Goal: Answer question/provide support: Share knowledge or assist other users

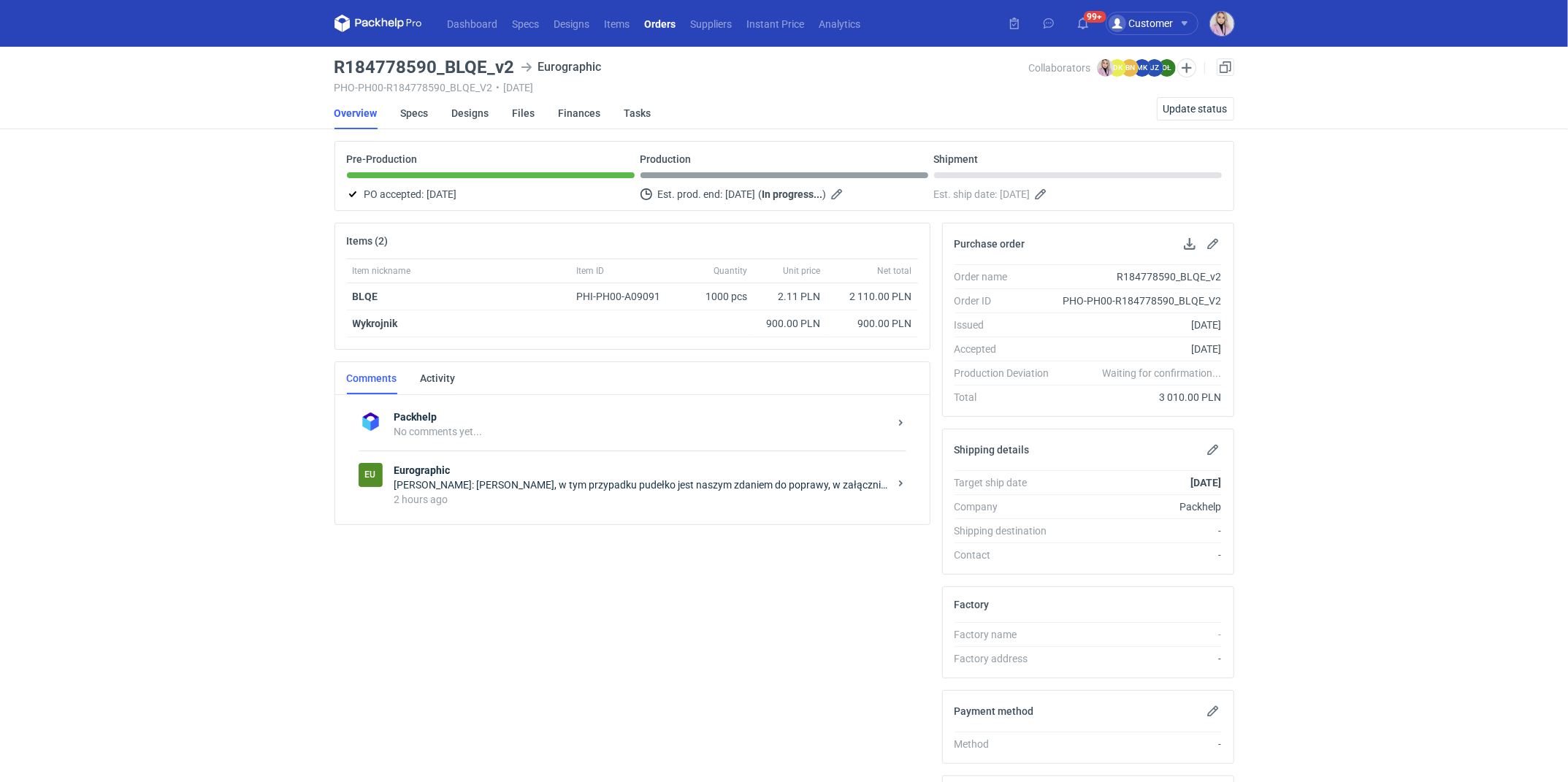
click at [571, 487] on div "Olga Łopatowicz: Pani Klaudio, w tym przypadku pudełko jest naszym zdaniem do p…" at bounding box center [642, 485] width 494 height 14
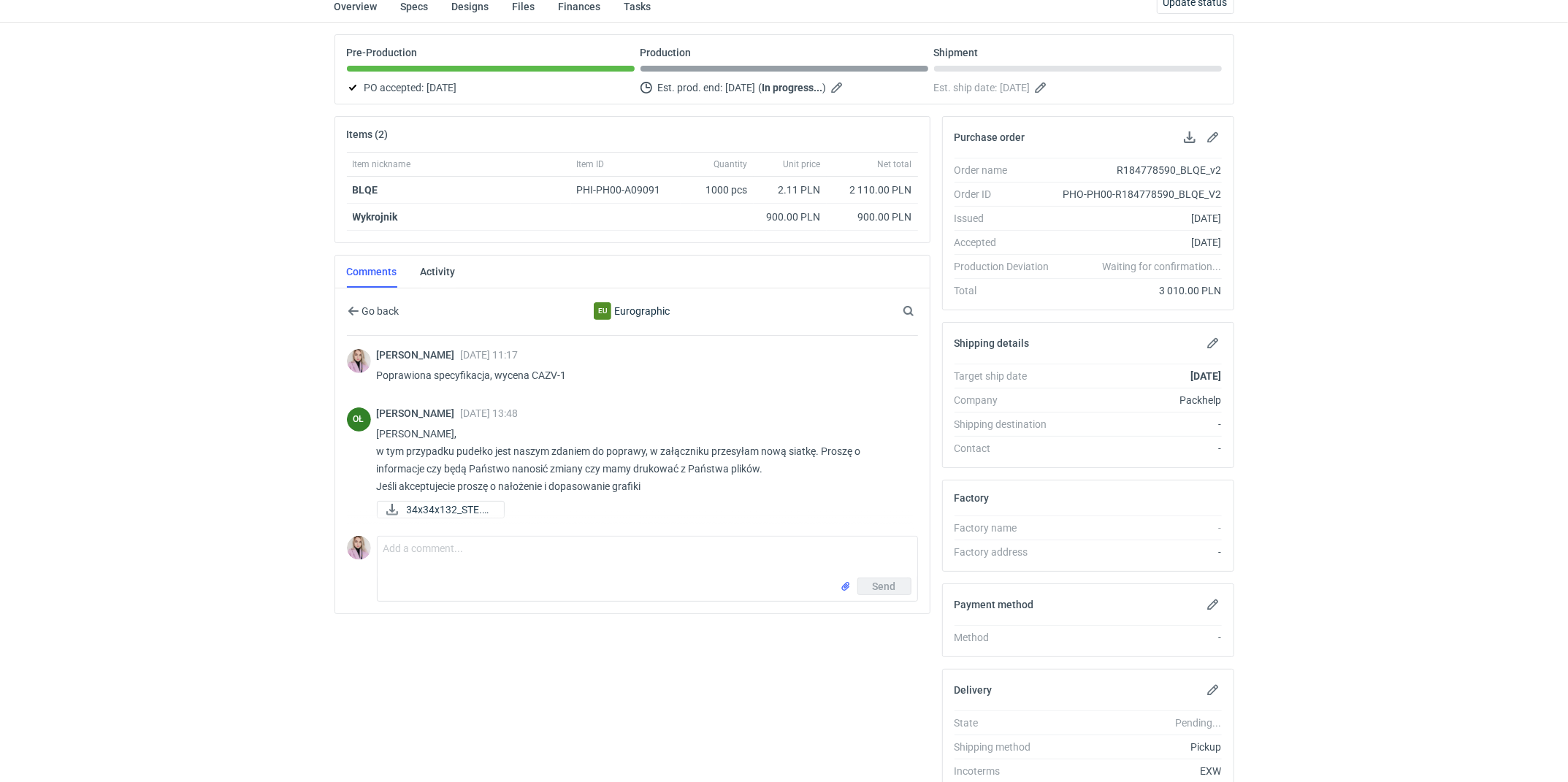
scroll to position [114, 0]
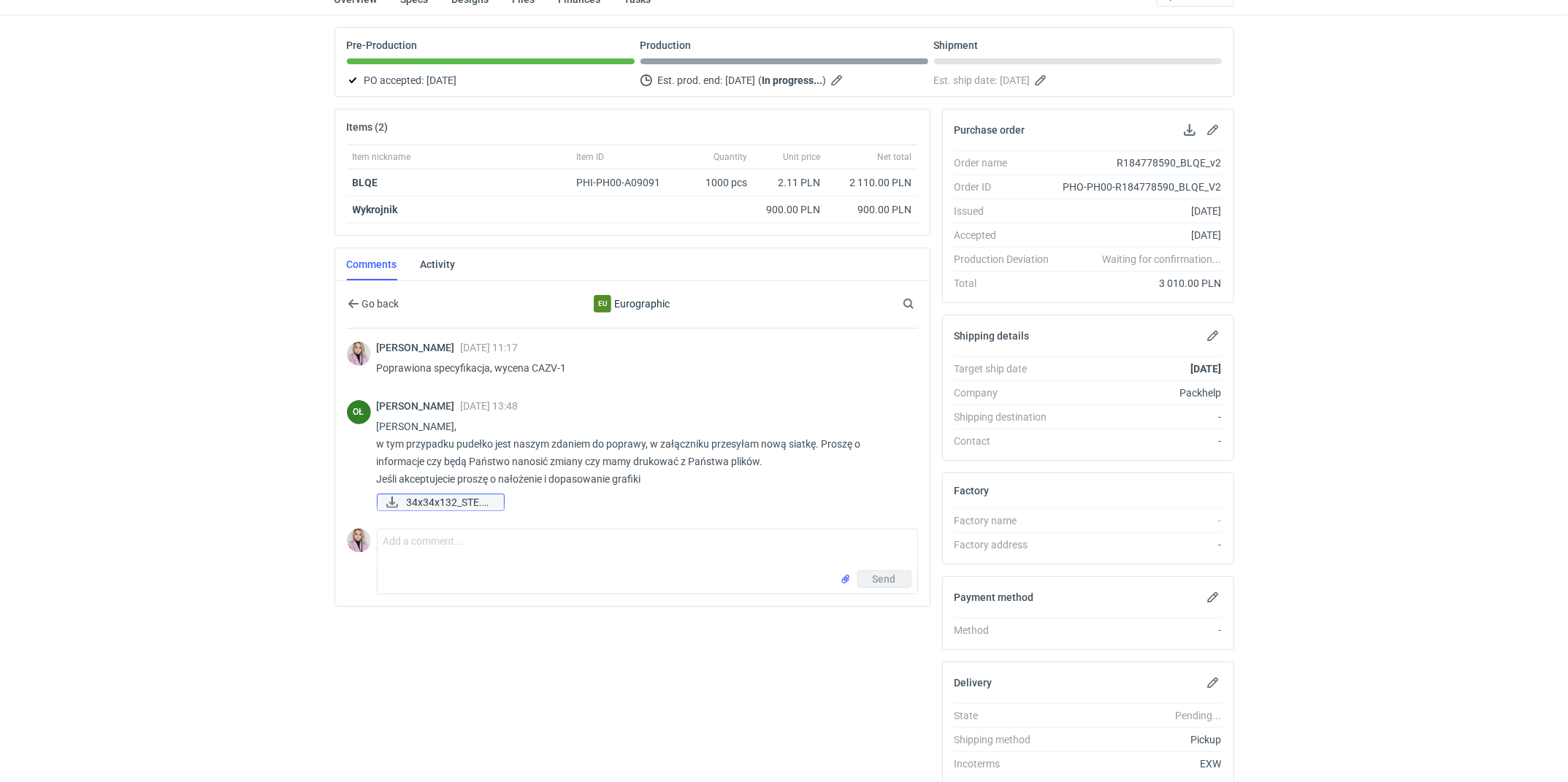
click at [447, 501] on span "34x34x132_STE.pdf" at bounding box center [449, 502] width 86 height 16
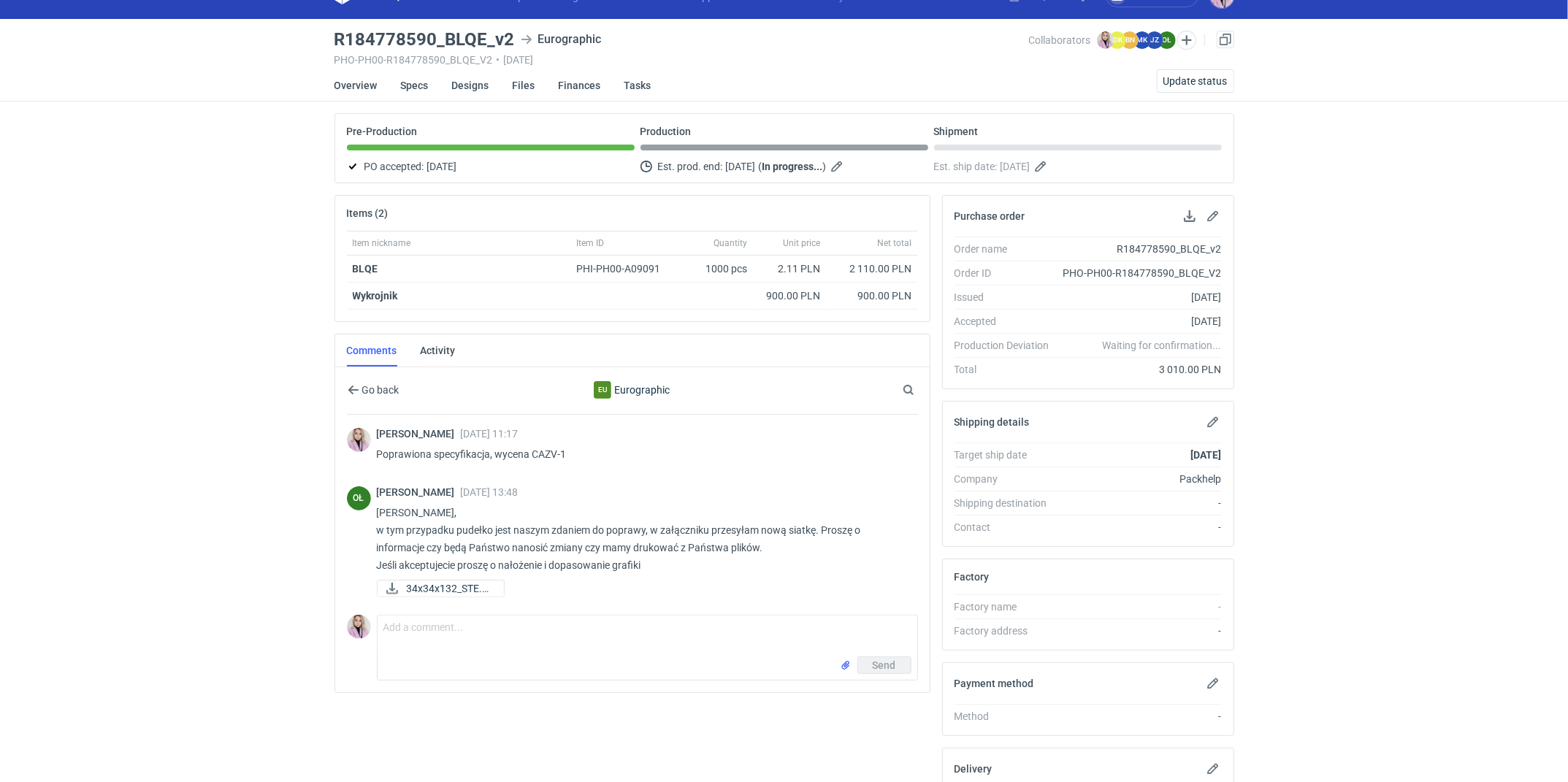
scroll to position [0, 0]
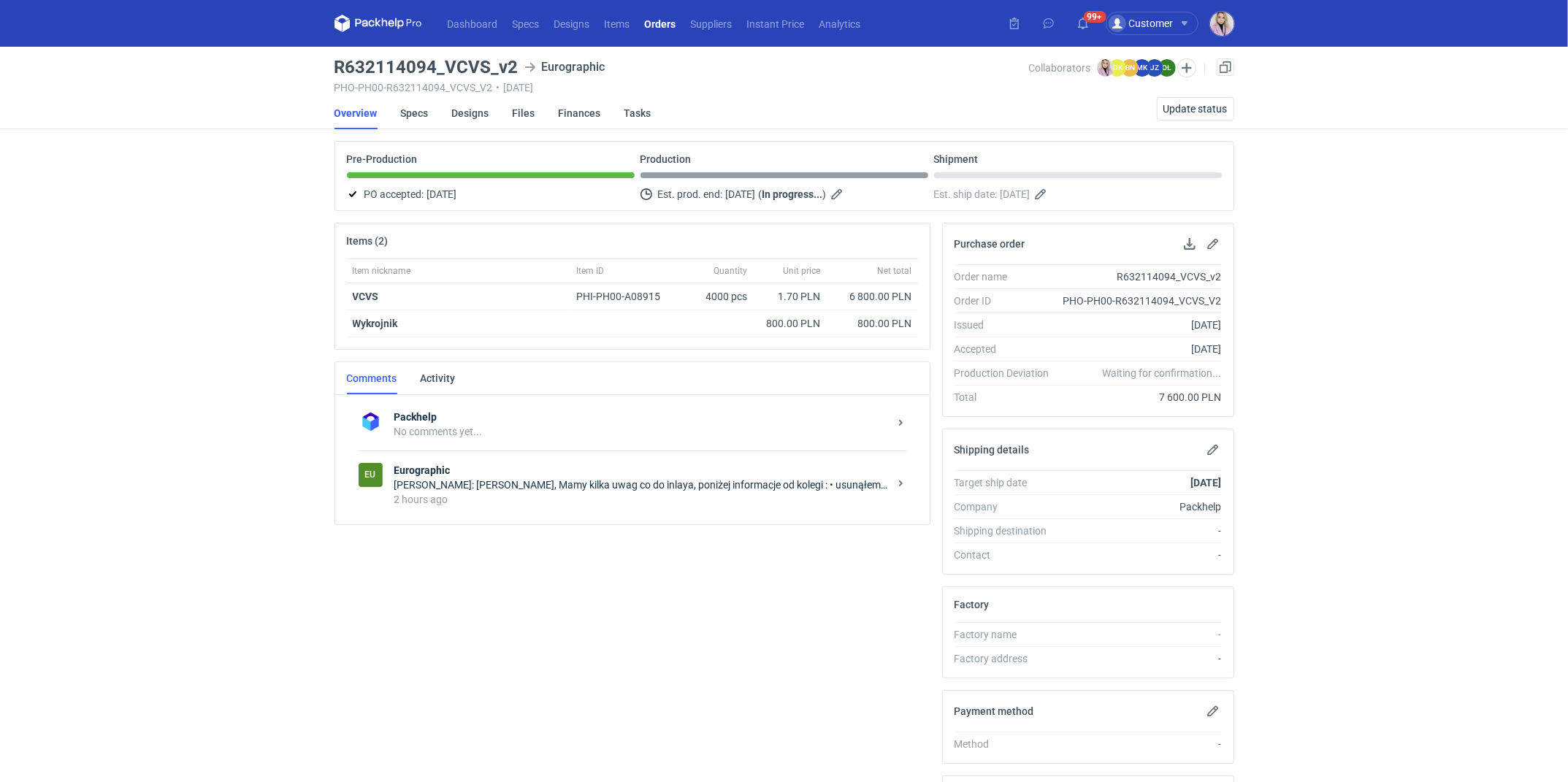
click at [532, 508] on div "Eu Eurographic Olga Łopatowicz: Pani Klaudio, Mamy kilka uwag co do inlaya, pon…" at bounding box center [632, 485] width 548 height 68
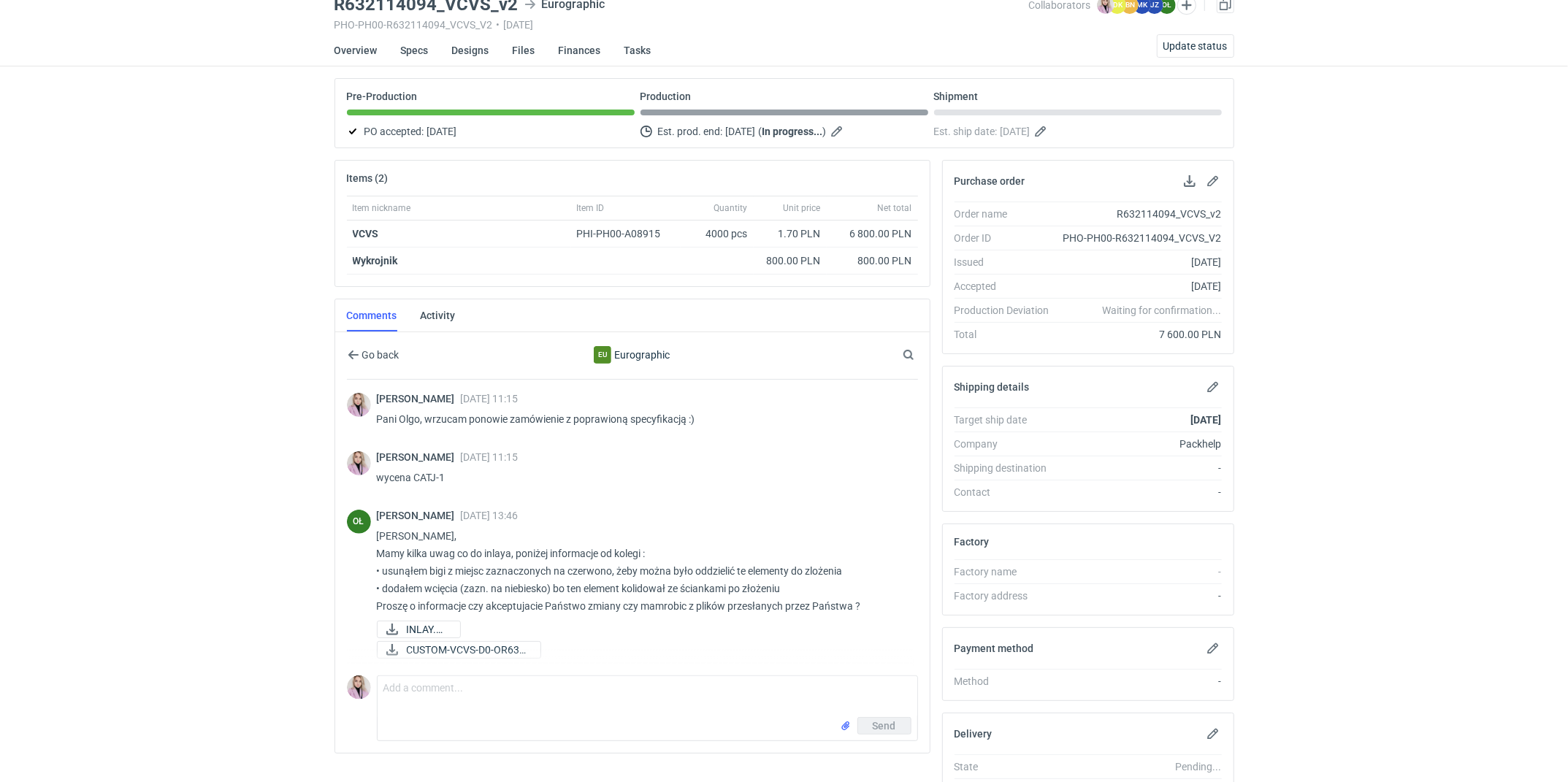
scroll to position [67, 0]
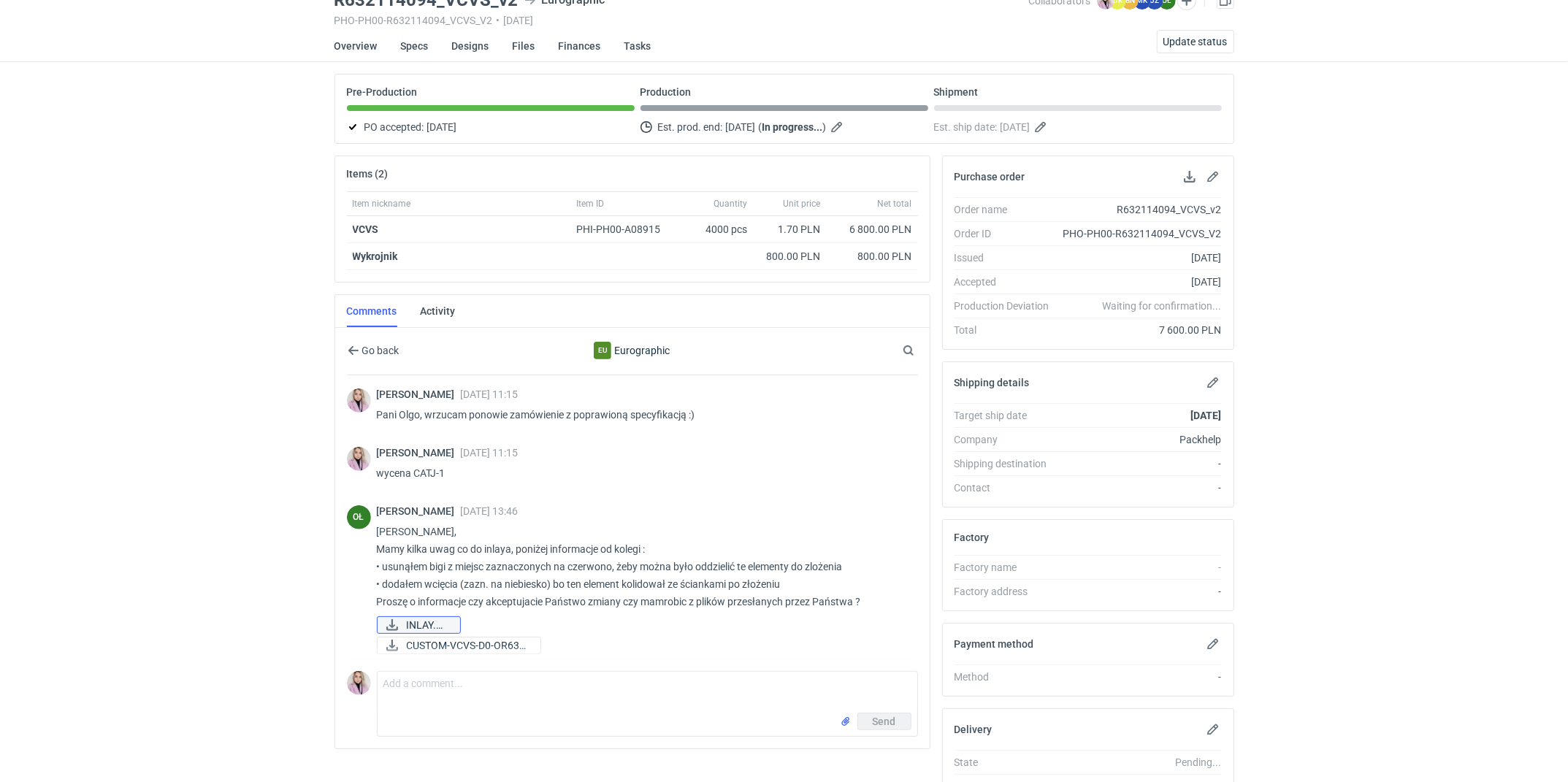
click at [436, 618] on span "INLAY.png" at bounding box center [427, 625] width 42 height 16
click at [463, 643] on span "CUSTOM-VCVS-D0-OR632..." at bounding box center [468, 645] width 122 height 16
click at [438, 698] on textarea "Comment message" at bounding box center [648, 692] width 540 height 41
click at [450, 682] on textarea "Comment message" at bounding box center [648, 692] width 540 height 41
paste textarea "R806446382_HGMC"
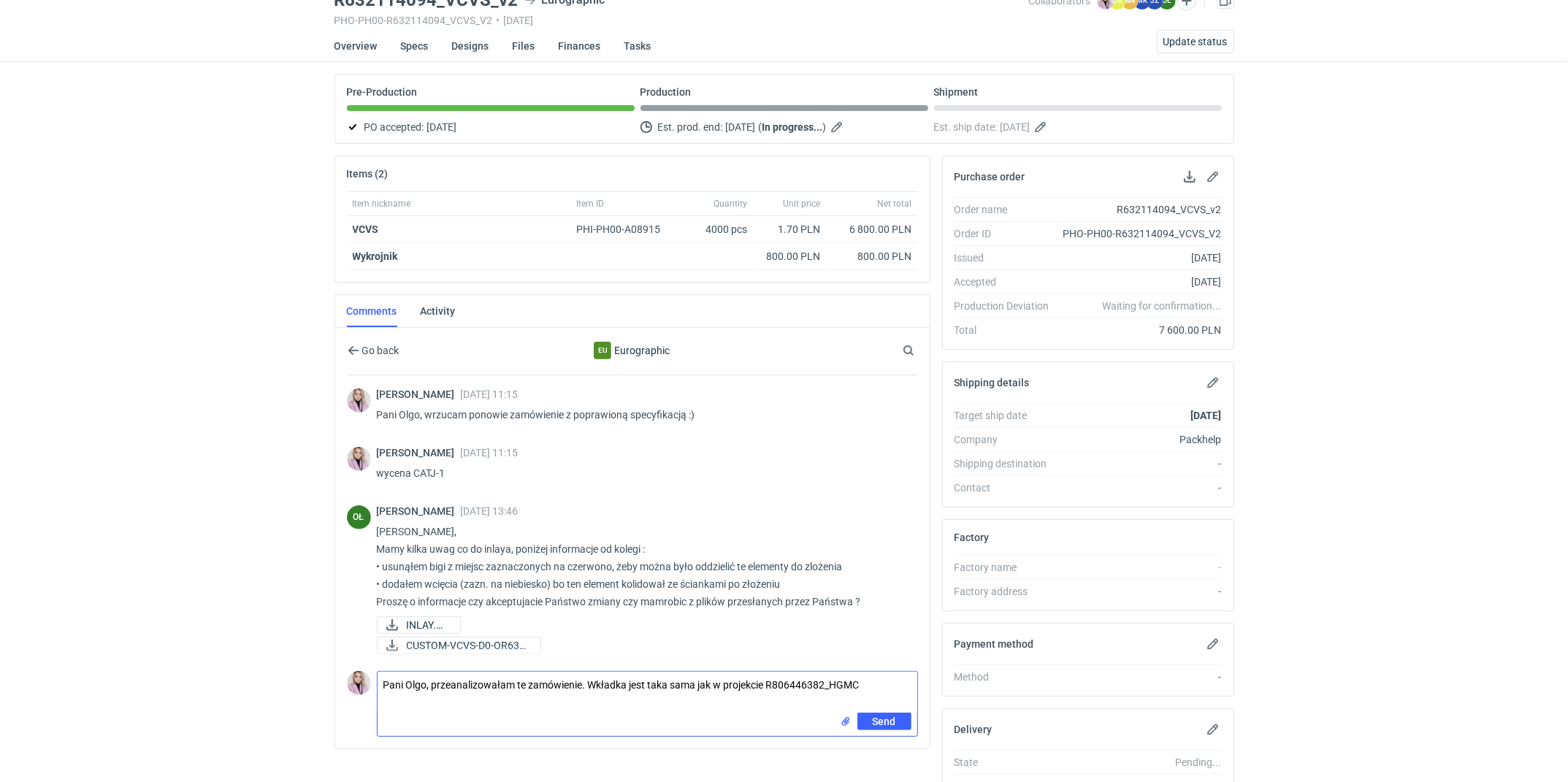
drag, startPoint x: 766, startPoint y: 684, endPoint x: 732, endPoint y: 686, distance: 34.1
click at [732, 685] on textarea "Pani Olgo, przeanalizowałam te zamówienie. Wkładka jest taka sama jak w projekc…" at bounding box center [648, 692] width 540 height 41
click at [902, 681] on textarea "Pani Olgo, przeanalizowałam te zamówienie. Wkładka jest taka sama jak w zamówie…" at bounding box center [648, 692] width 540 height 41
click at [479, 699] on textarea "Pani Olgo, przeanalizowałam te zamówienie. Wkładka jest taka sama jak w zamówie…" at bounding box center [648, 692] width 540 height 41
type textarea "Pani Olgo, przeanalizowałam te zamówienie. Wkładka jest taka sama jak w zamówie…"
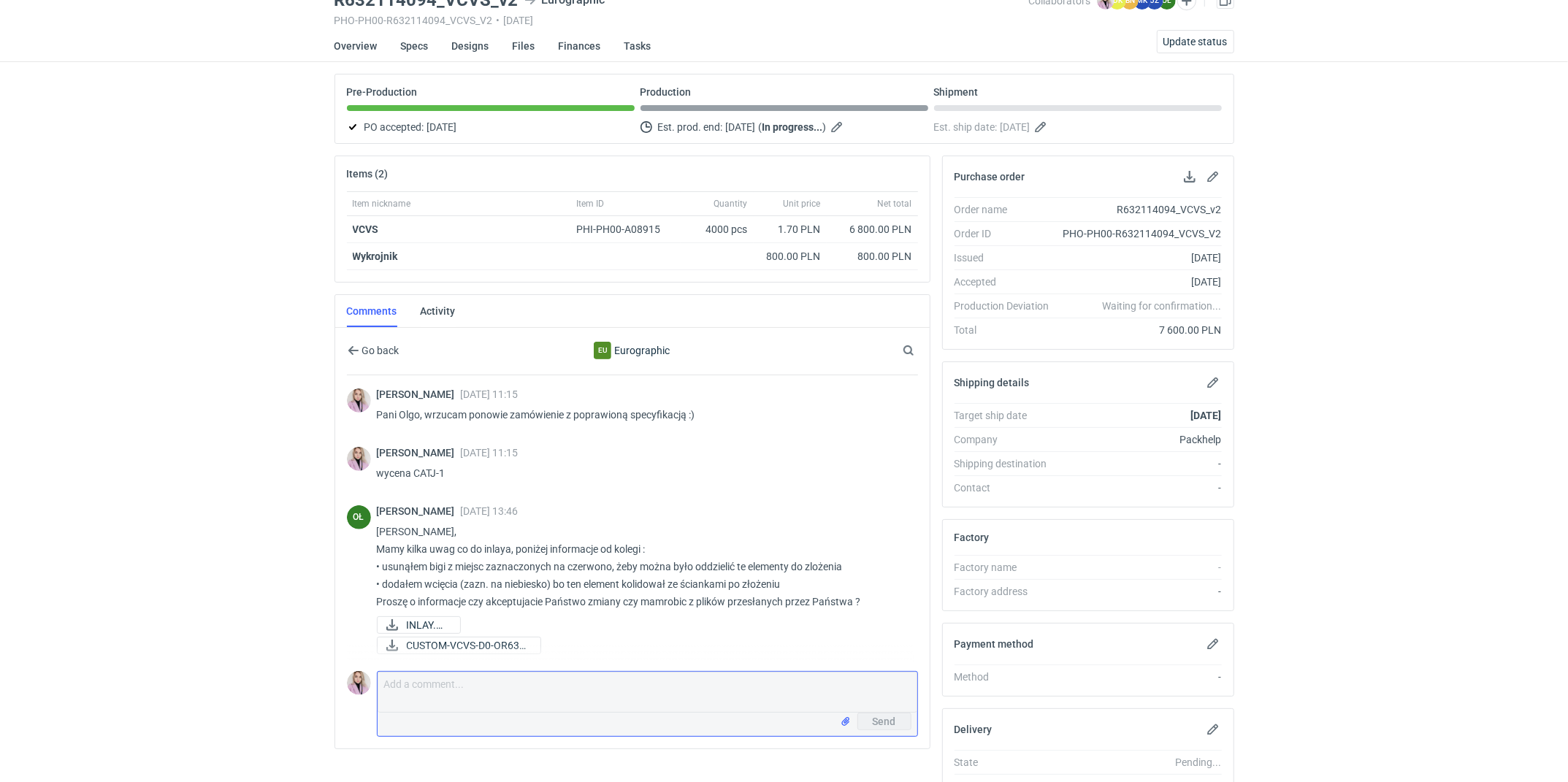
scroll to position [25, 0]
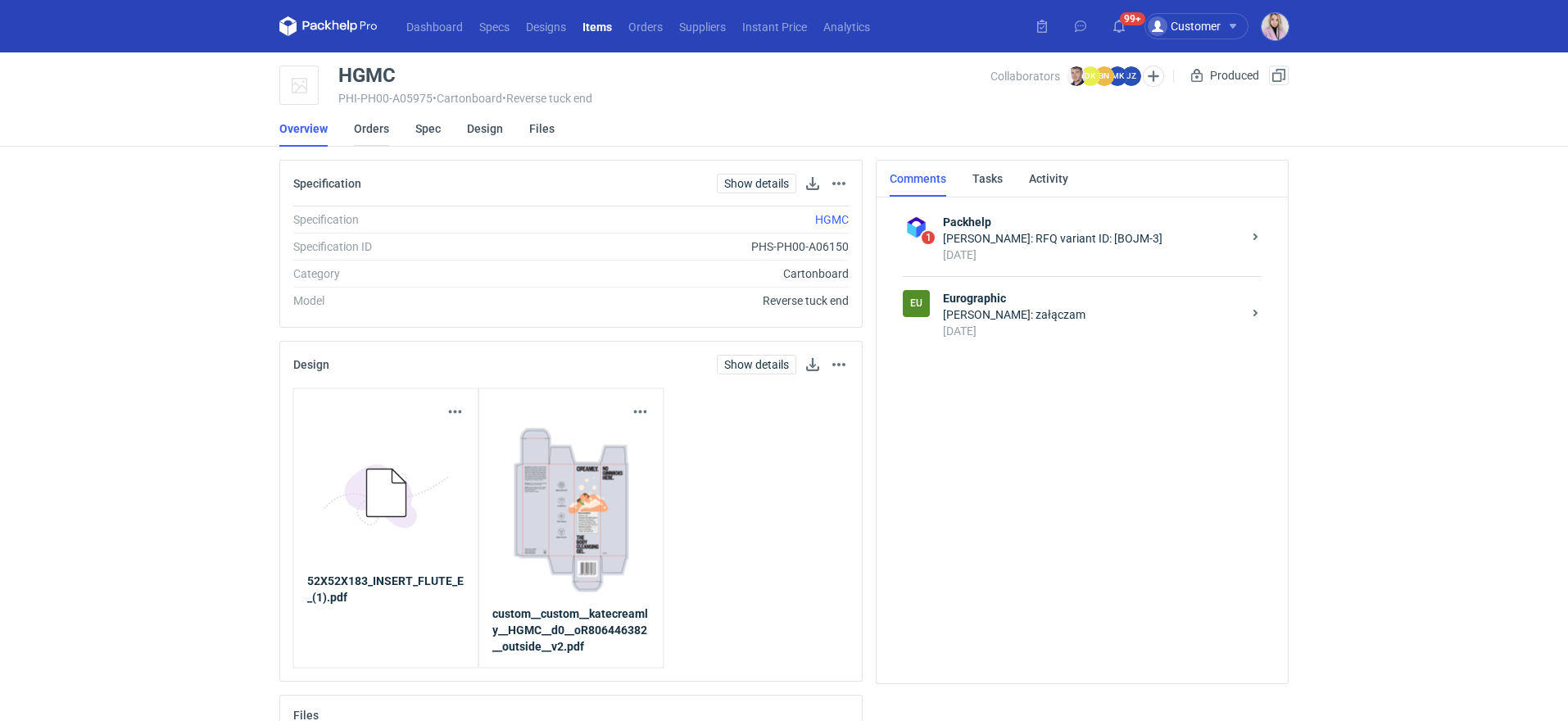
click at [374, 130] on link "Orders" at bounding box center [372, 129] width 35 height 36
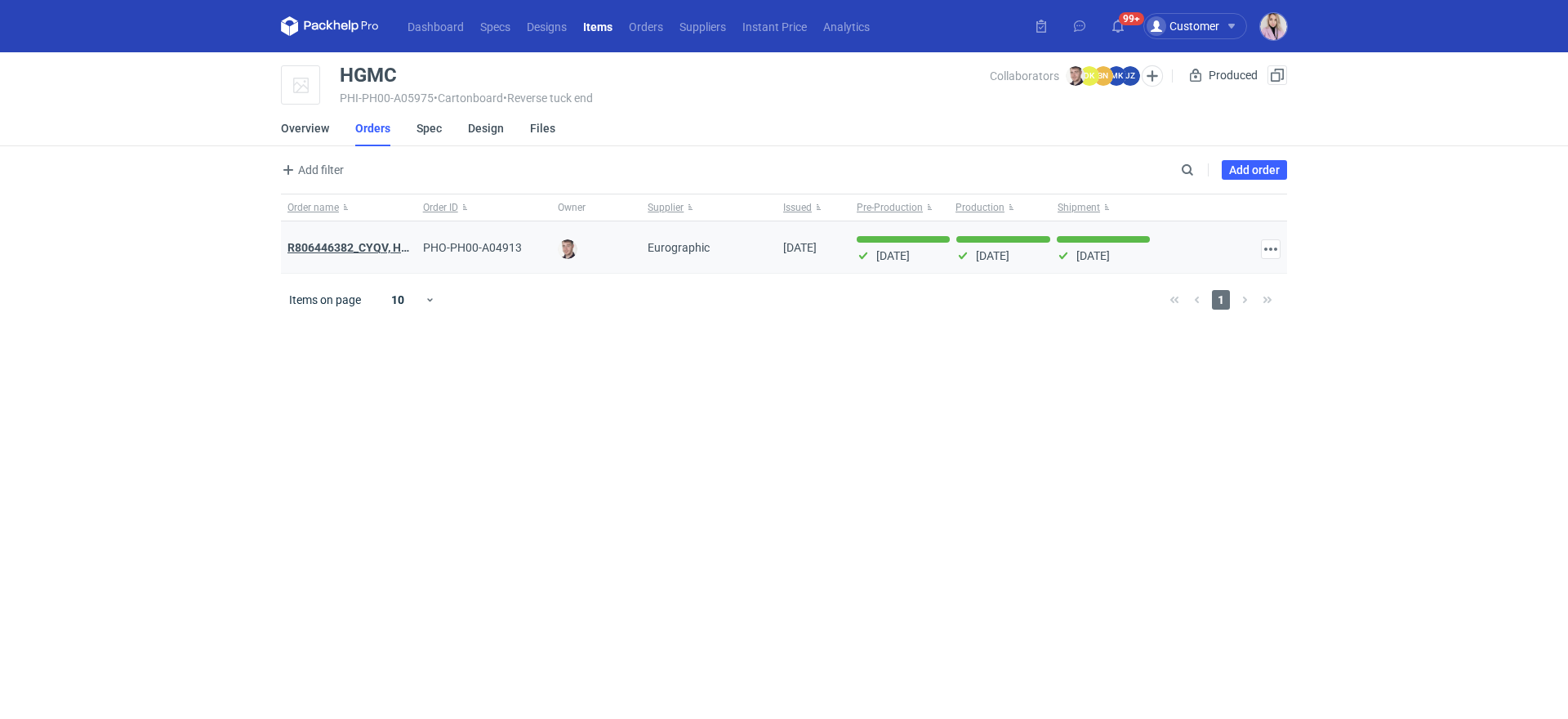
click at [359, 247] on strong "R806446382_CYQV, HGMC, BSEG, YZYV, FRMR, QFXF, BYIJ, RPCM, SEPZ" at bounding box center [475, 248] width 374 height 13
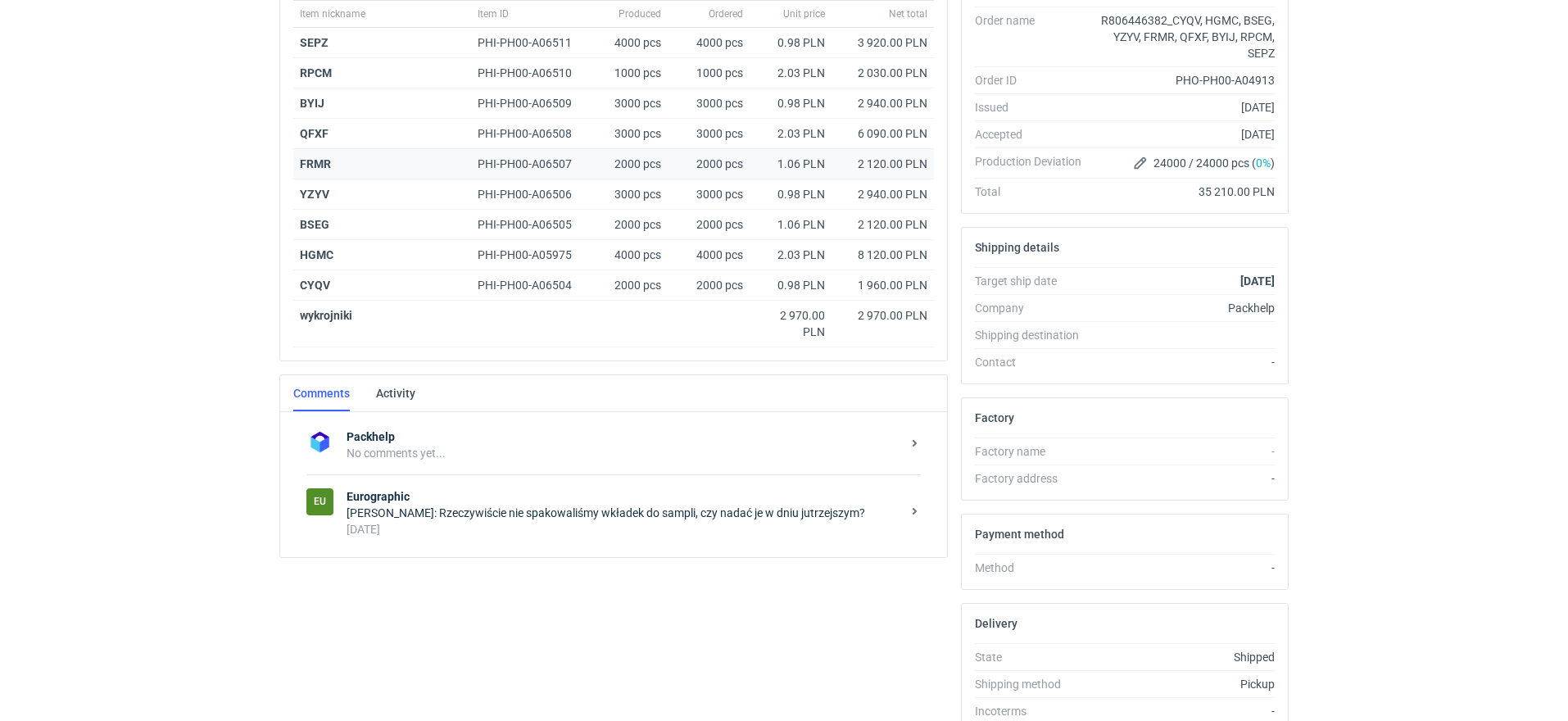
scroll to position [337, 0]
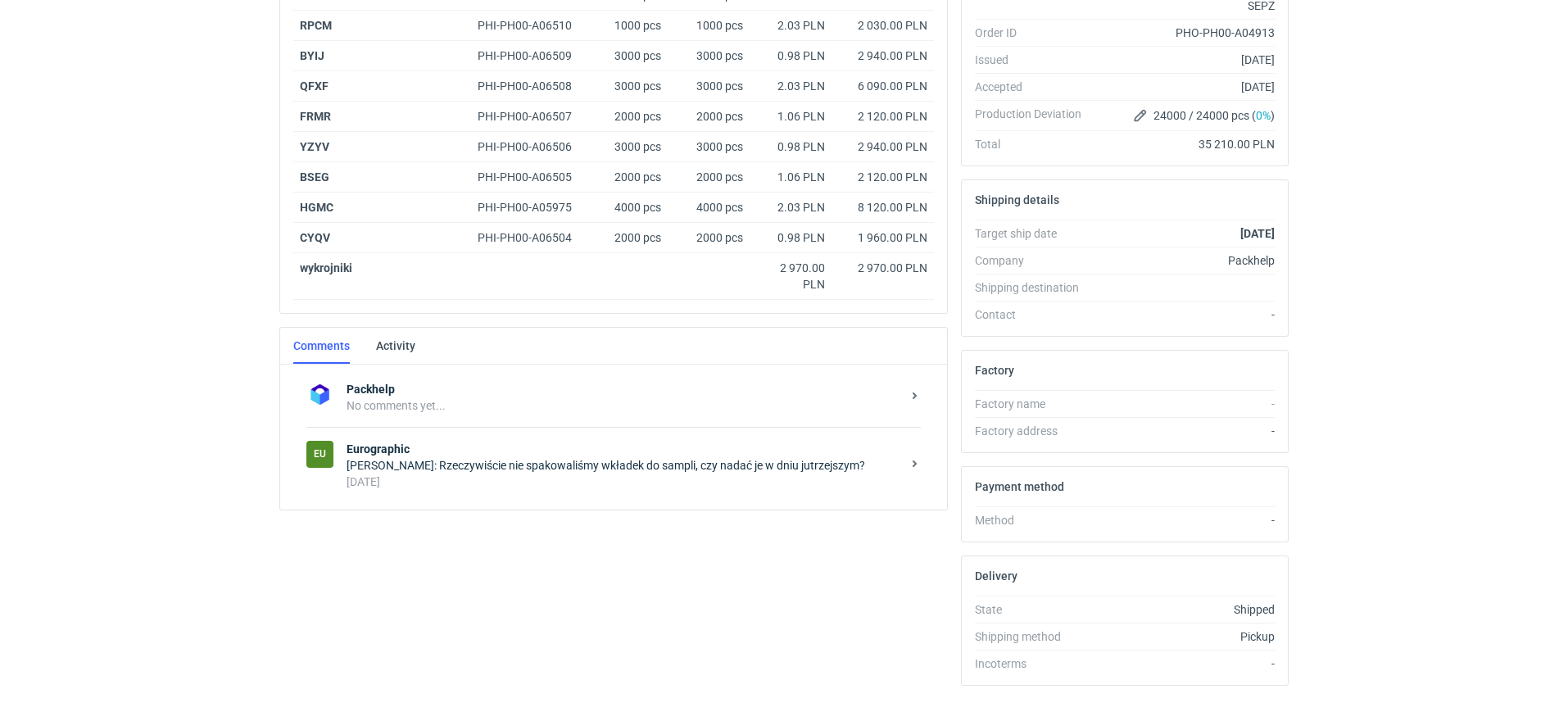
click at [513, 457] on div "[PERSON_NAME]: Rzeczywiście nie spakowaliśmy wkładek do sampli, czy nadać je w …" at bounding box center [624, 465] width 554 height 16
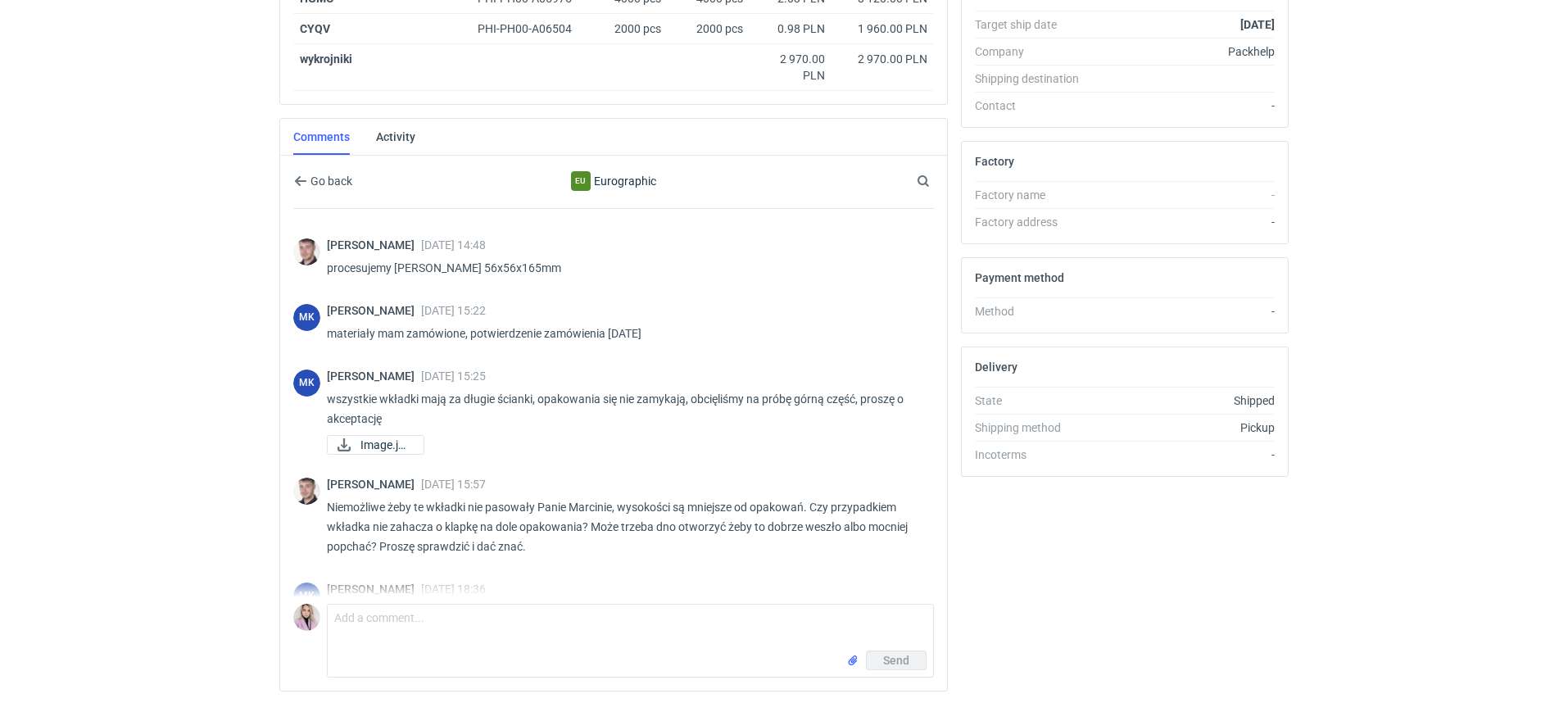
scroll to position [315, 0]
click at [387, 433] on span "Image.jpeg" at bounding box center [385, 442] width 50 height 18
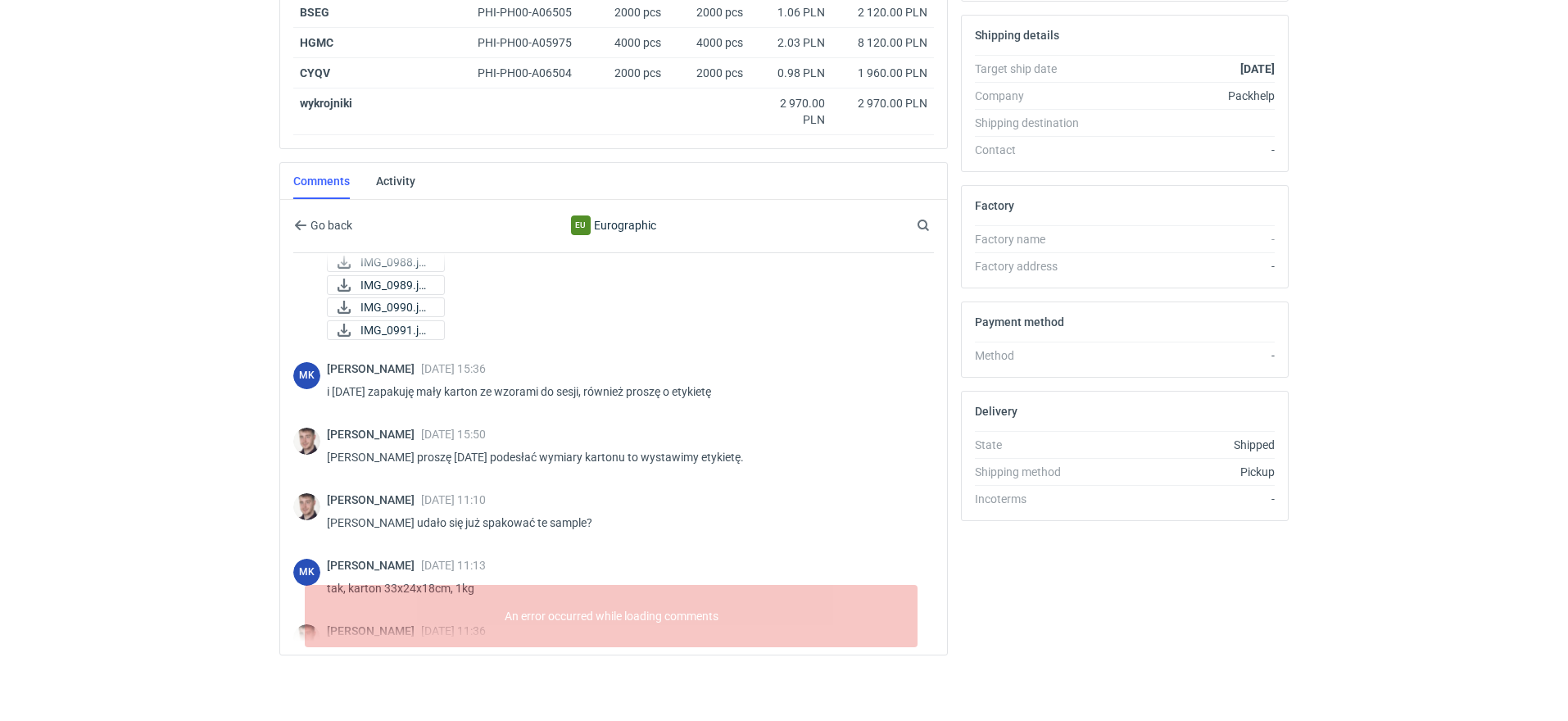
scroll to position [496, 0]
